Goal: Browse casually: Explore the website without a specific task or goal

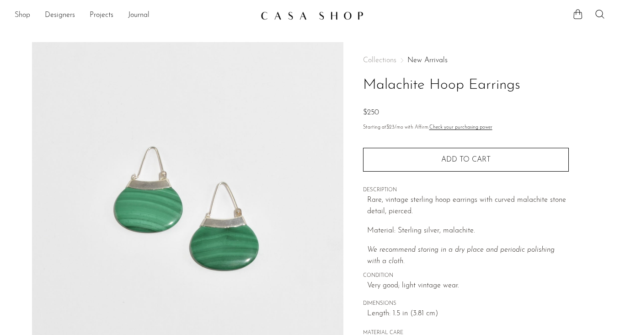
click at [26, 17] on link "Shop" at bounding box center [23, 16] width 16 height 12
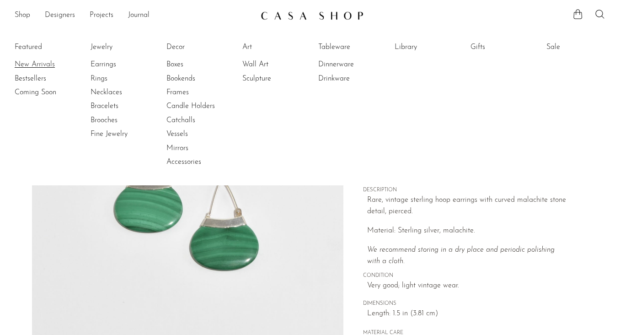
click at [26, 61] on link "New Arrivals" at bounding box center [49, 64] width 69 height 10
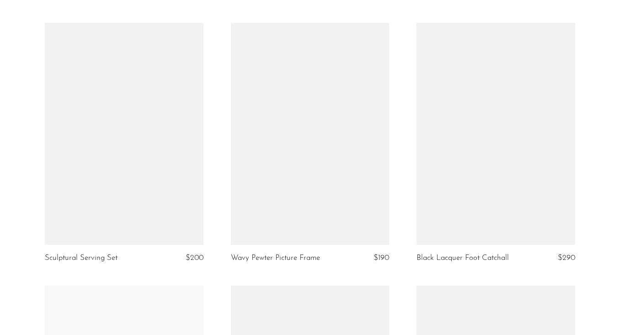
scroll to position [1122, 0]
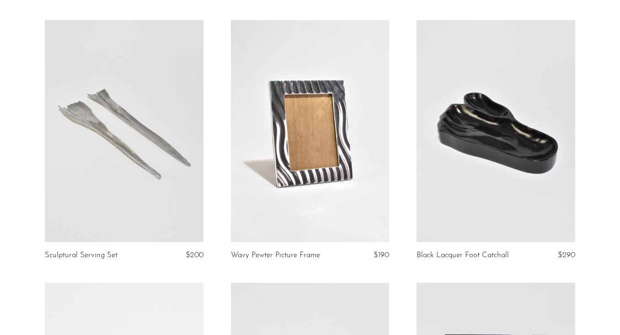
click at [168, 197] on link at bounding box center [124, 131] width 159 height 222
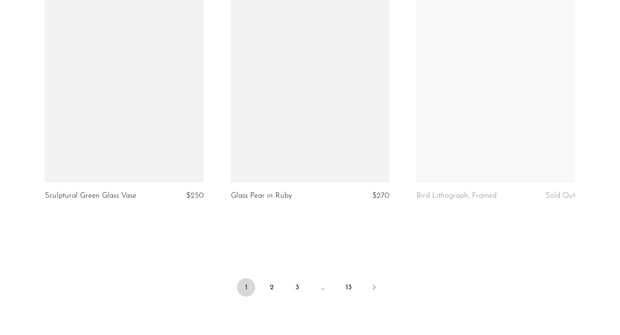
scroll to position [3026, 0]
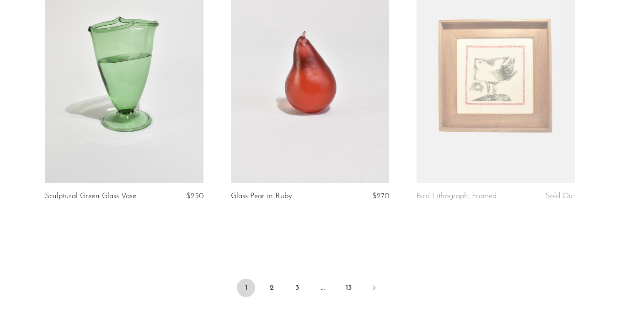
click at [272, 298] on li "2" at bounding box center [271, 288] width 18 height 20
click at [271, 288] on link "2" at bounding box center [271, 287] width 18 height 18
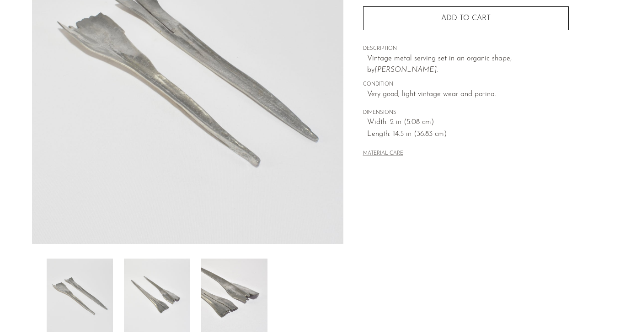
scroll to position [158, 0]
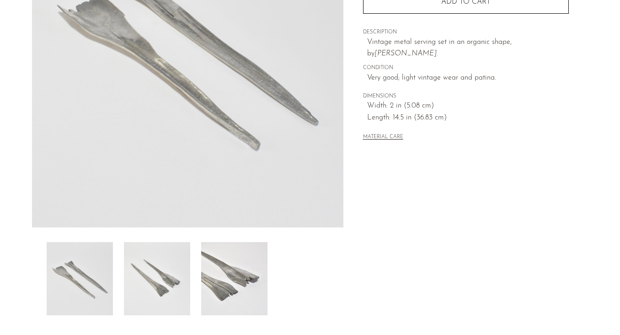
click at [218, 277] on img at bounding box center [234, 278] width 66 height 73
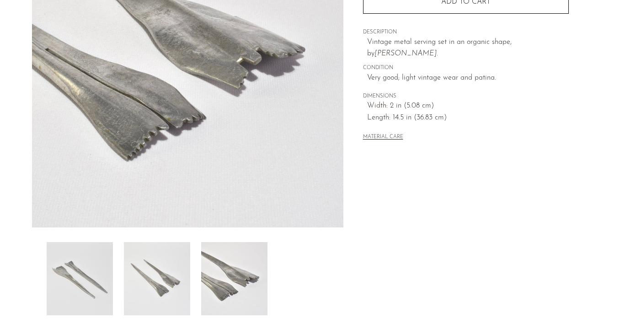
click at [154, 273] on img at bounding box center [157, 278] width 66 height 73
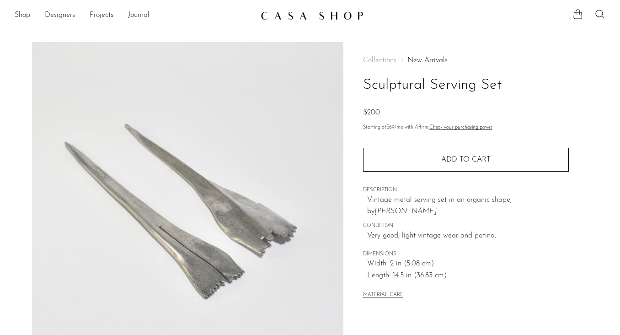
scroll to position [261, 0]
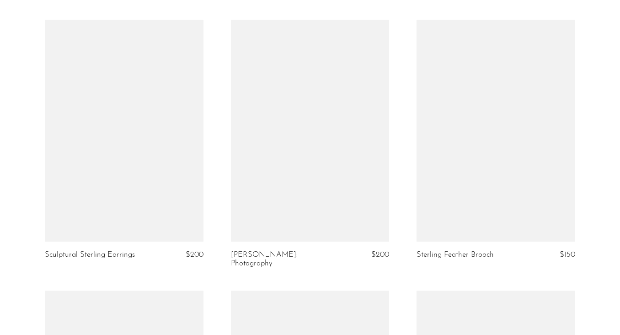
scroll to position [1493, 0]
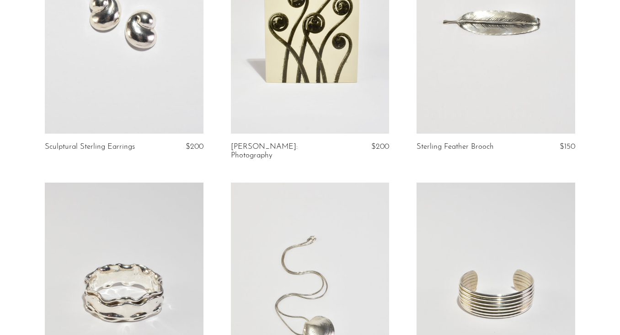
click at [218, 209] on article "Sterling Clam Shell Necklace $275" at bounding box center [310, 313] width 186 height 262
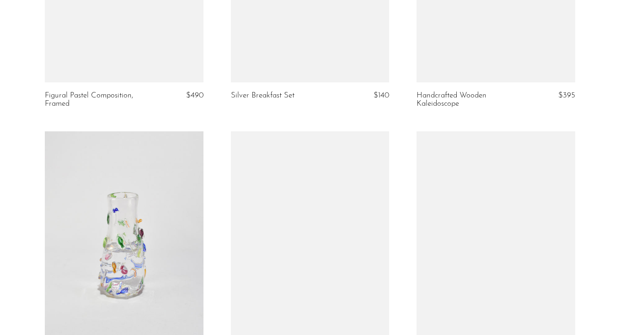
scroll to position [2241, 0]
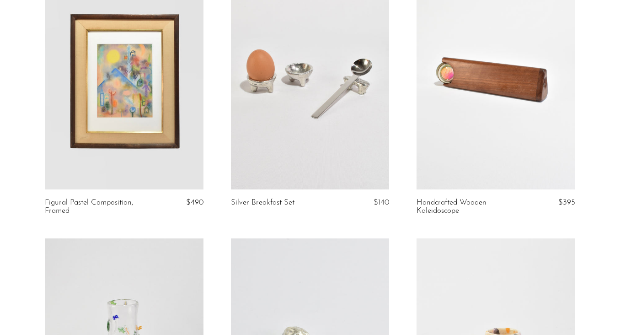
click at [340, 126] on link at bounding box center [310, 78] width 159 height 222
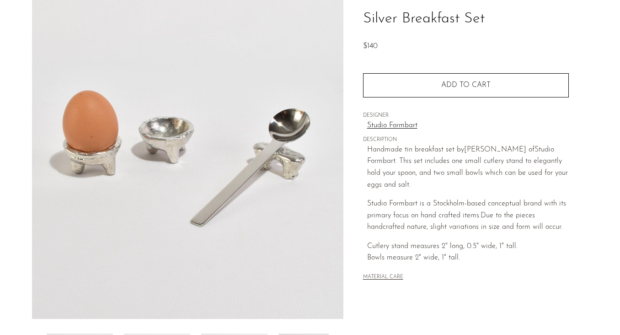
scroll to position [126, 0]
